Goal: Information Seeking & Learning: Learn about a topic

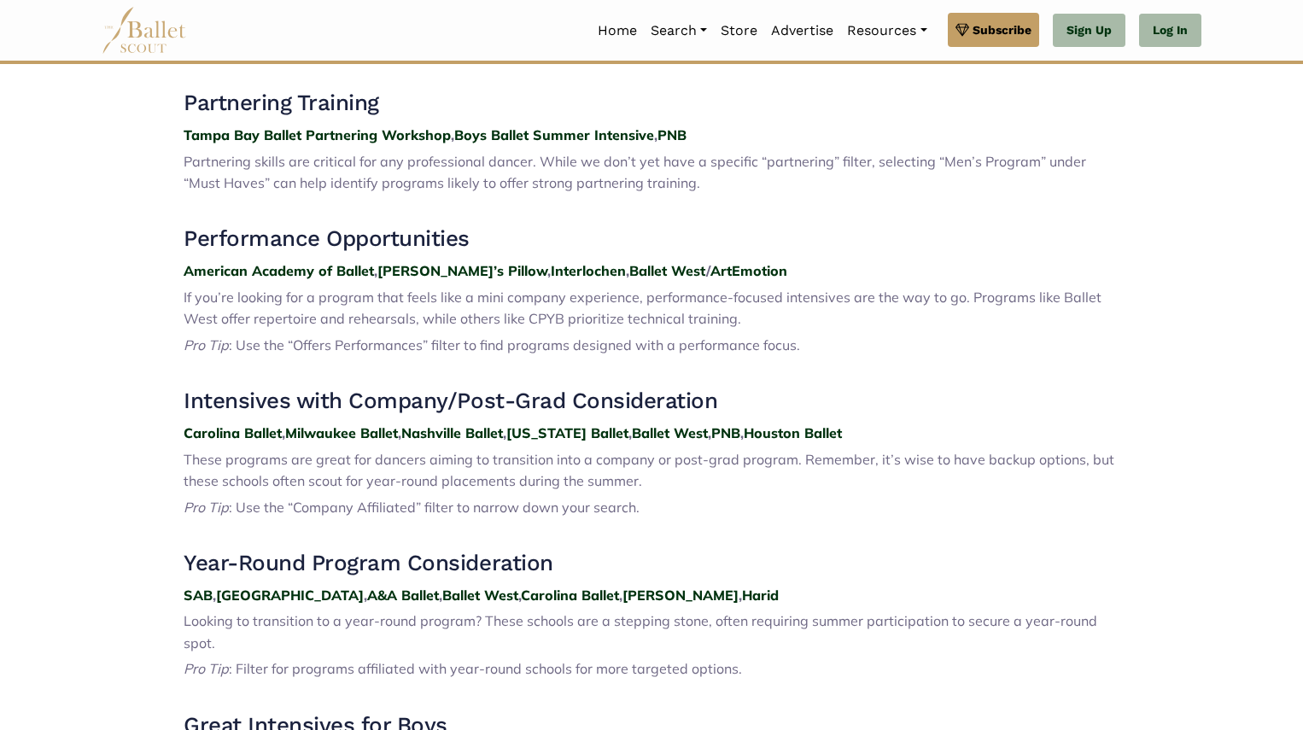
scroll to position [1040, 0]
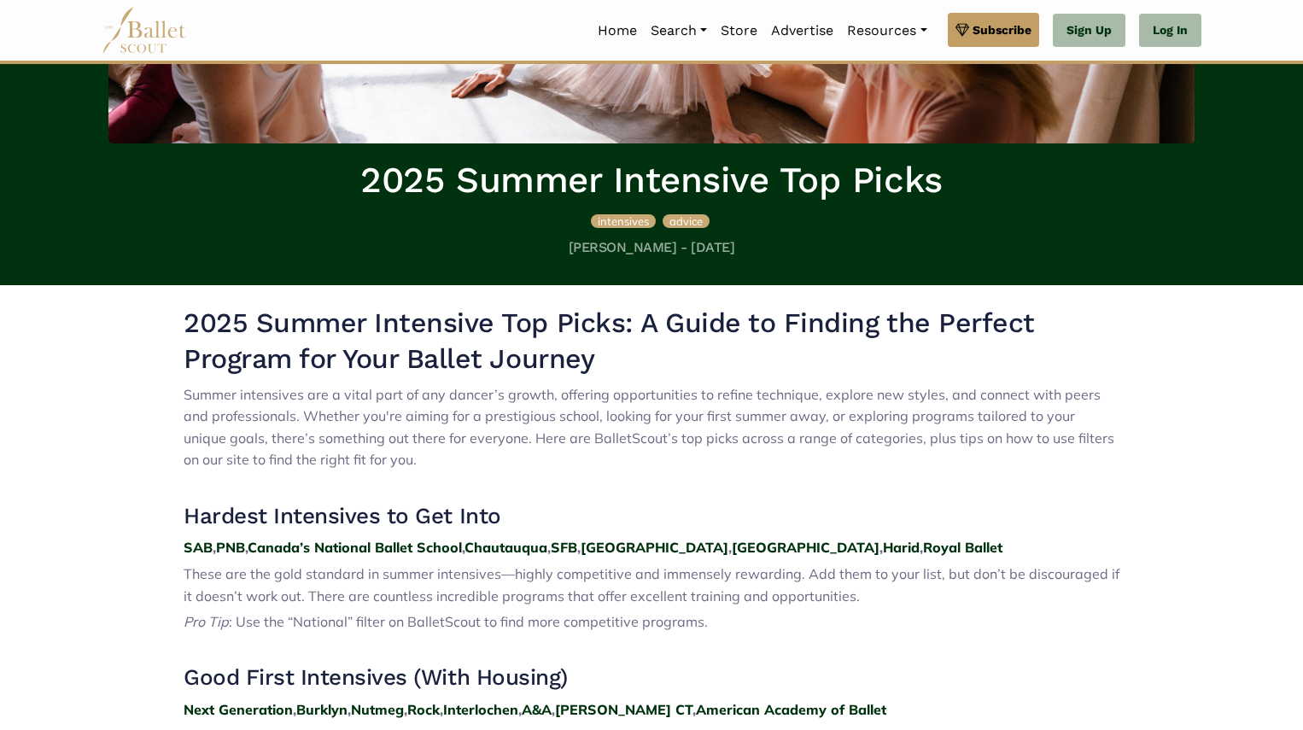
scroll to position [346, 0]
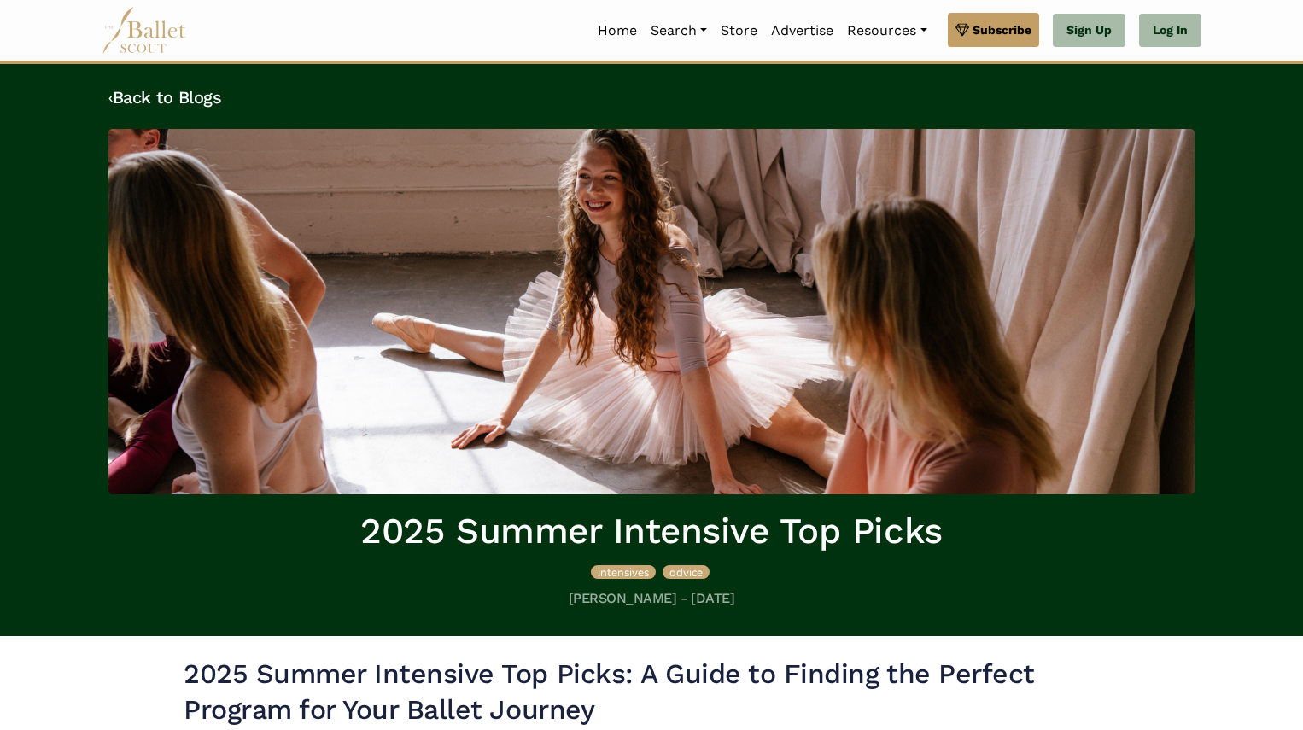
scroll to position [346, 0]
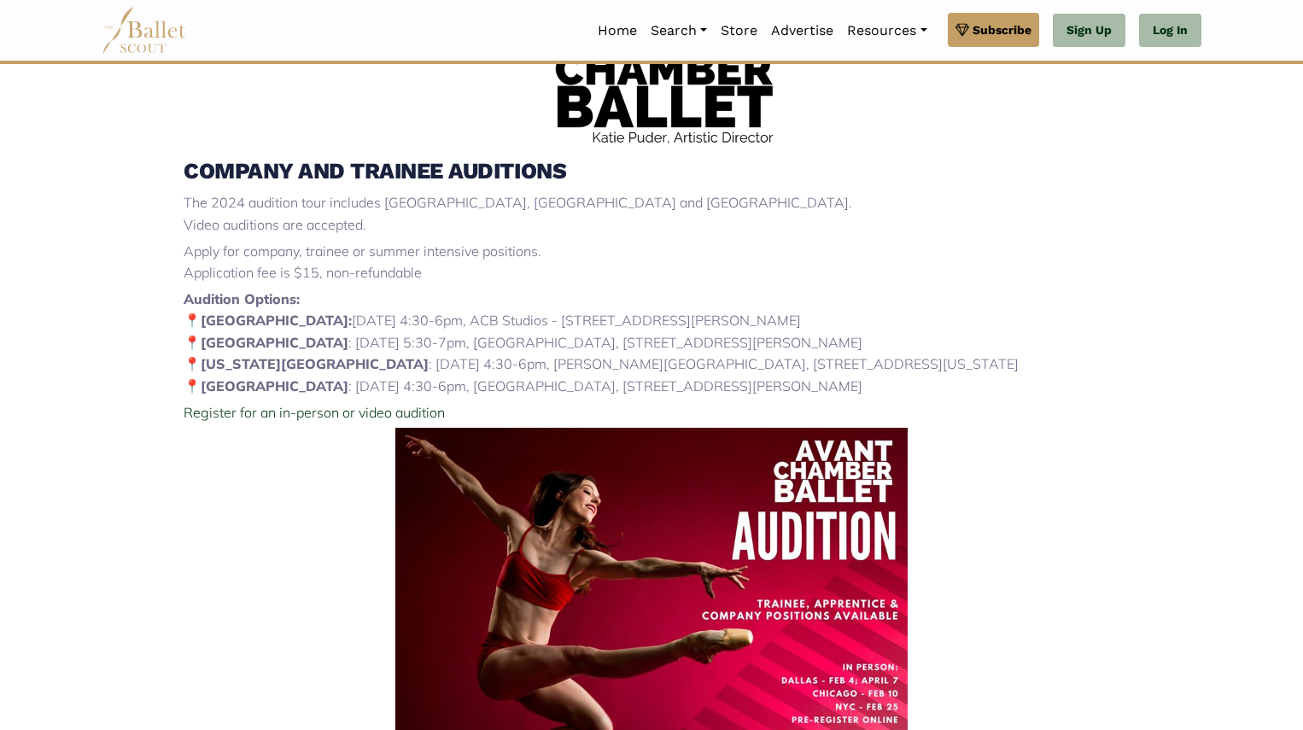
scroll to position [734, 0]
